Goal: Task Accomplishment & Management: Use online tool/utility

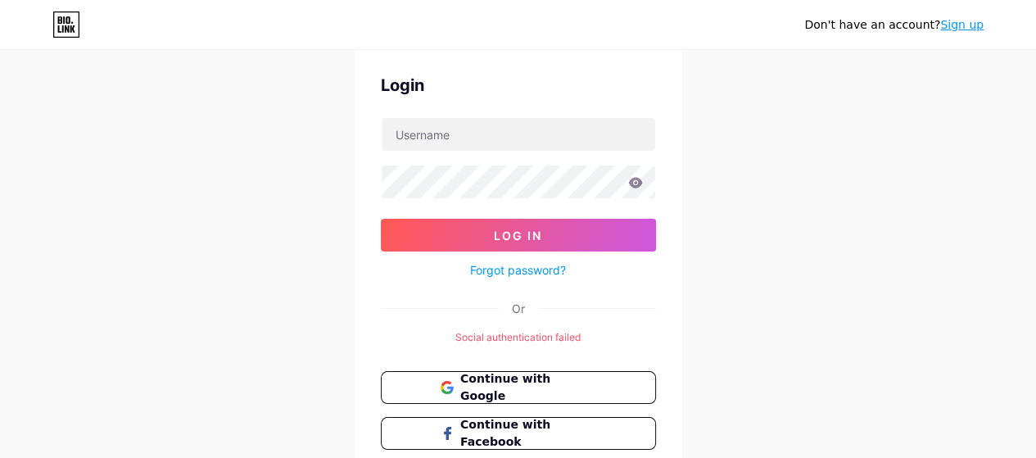
scroll to position [82, 0]
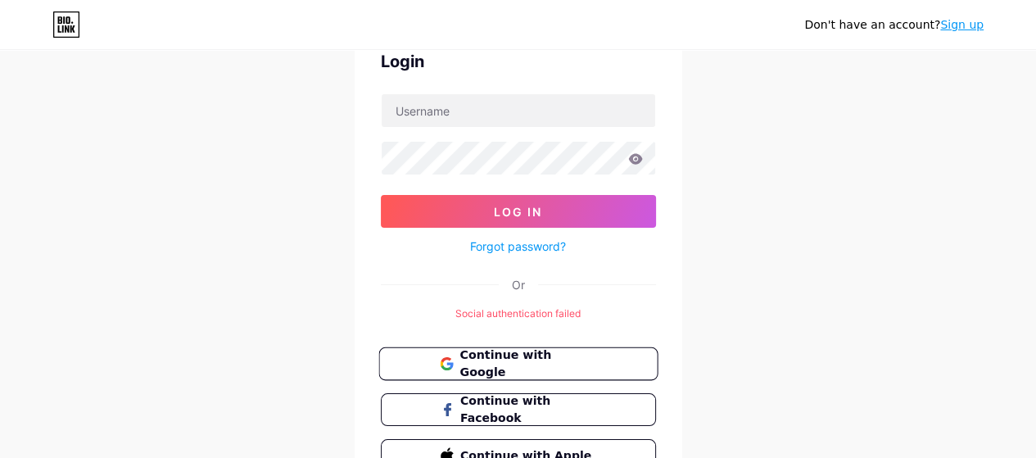
click at [514, 353] on span "Continue with Google" at bounding box center [528, 364] width 137 height 35
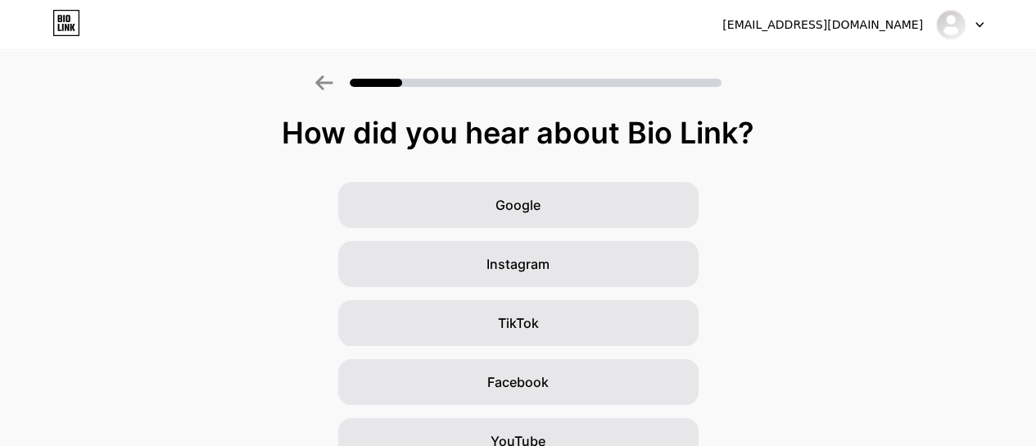
click at [328, 78] on icon at bounding box center [323, 82] width 17 height 15
